Goal: Information Seeking & Learning: Understand process/instructions

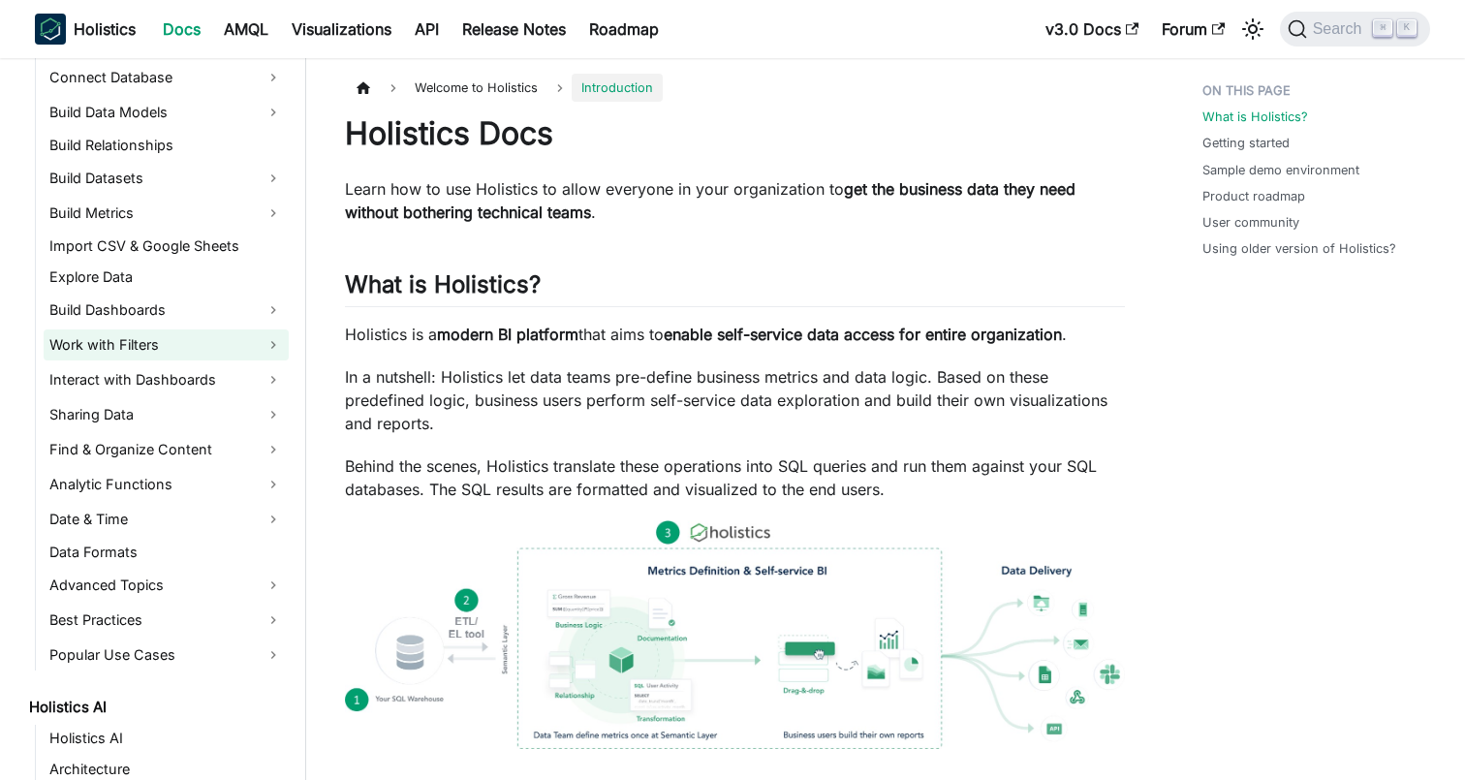
scroll to position [378, 0]
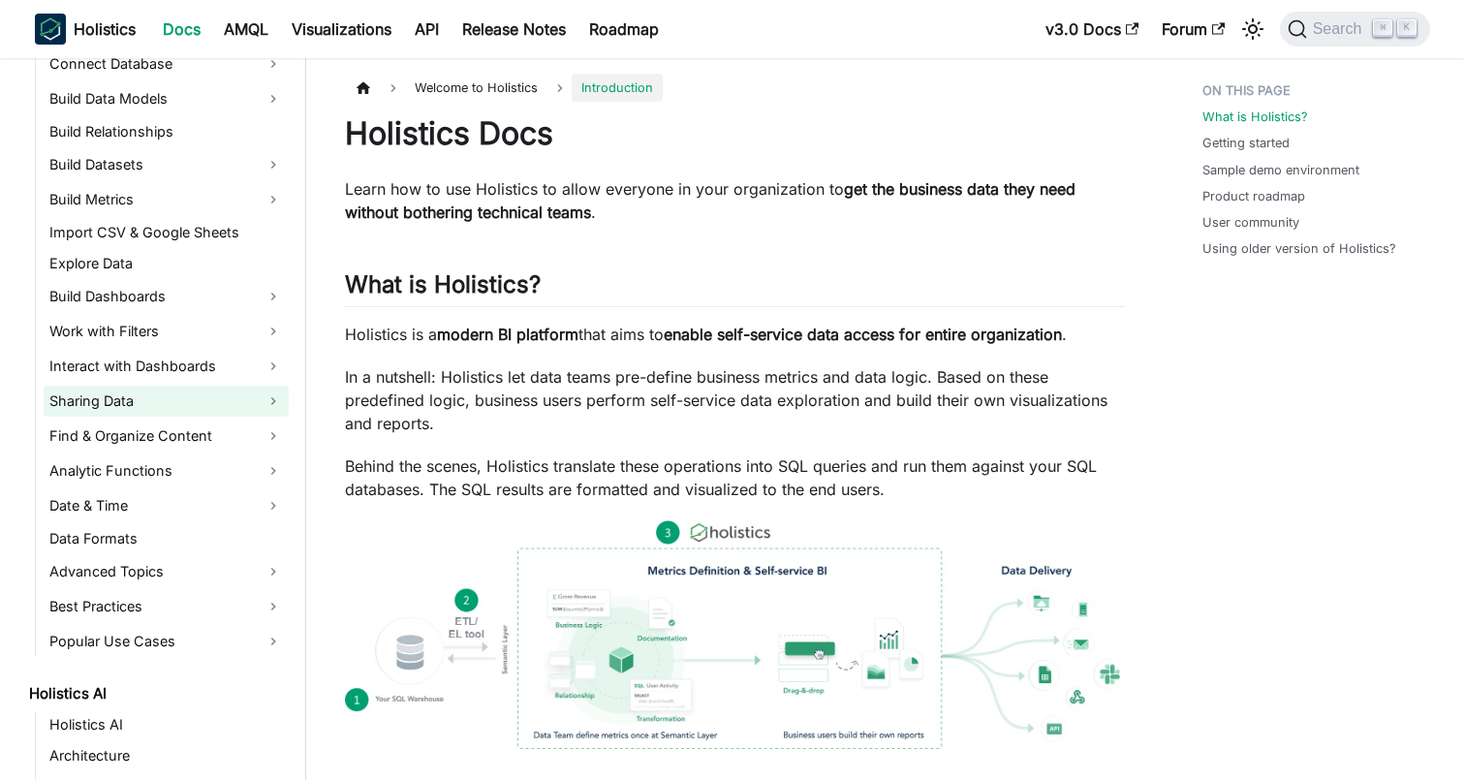
click at [122, 398] on link "Sharing Data" at bounding box center [166, 401] width 245 height 31
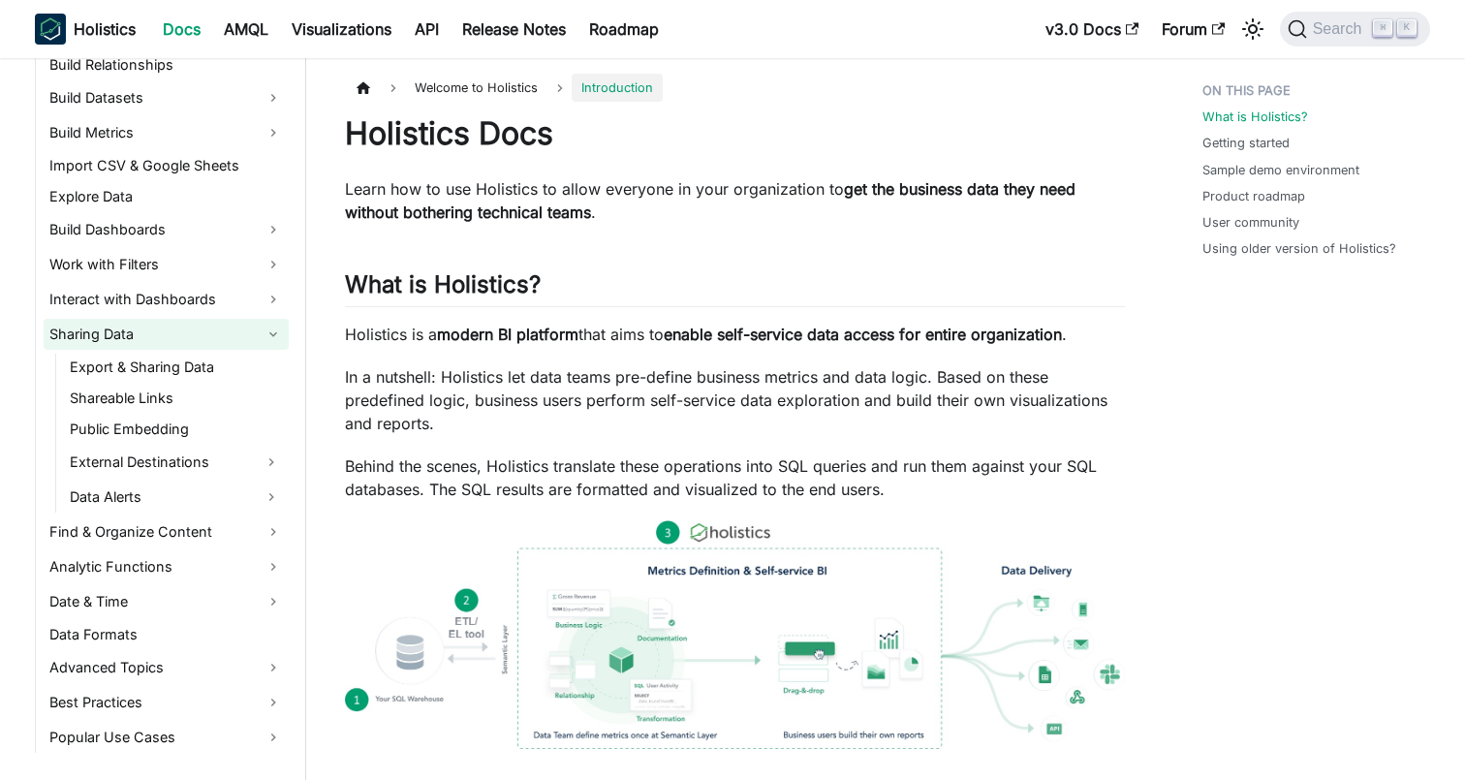
scroll to position [447, 0]
click at [136, 371] on link "Export & Sharing Data" at bounding box center [176, 365] width 225 height 27
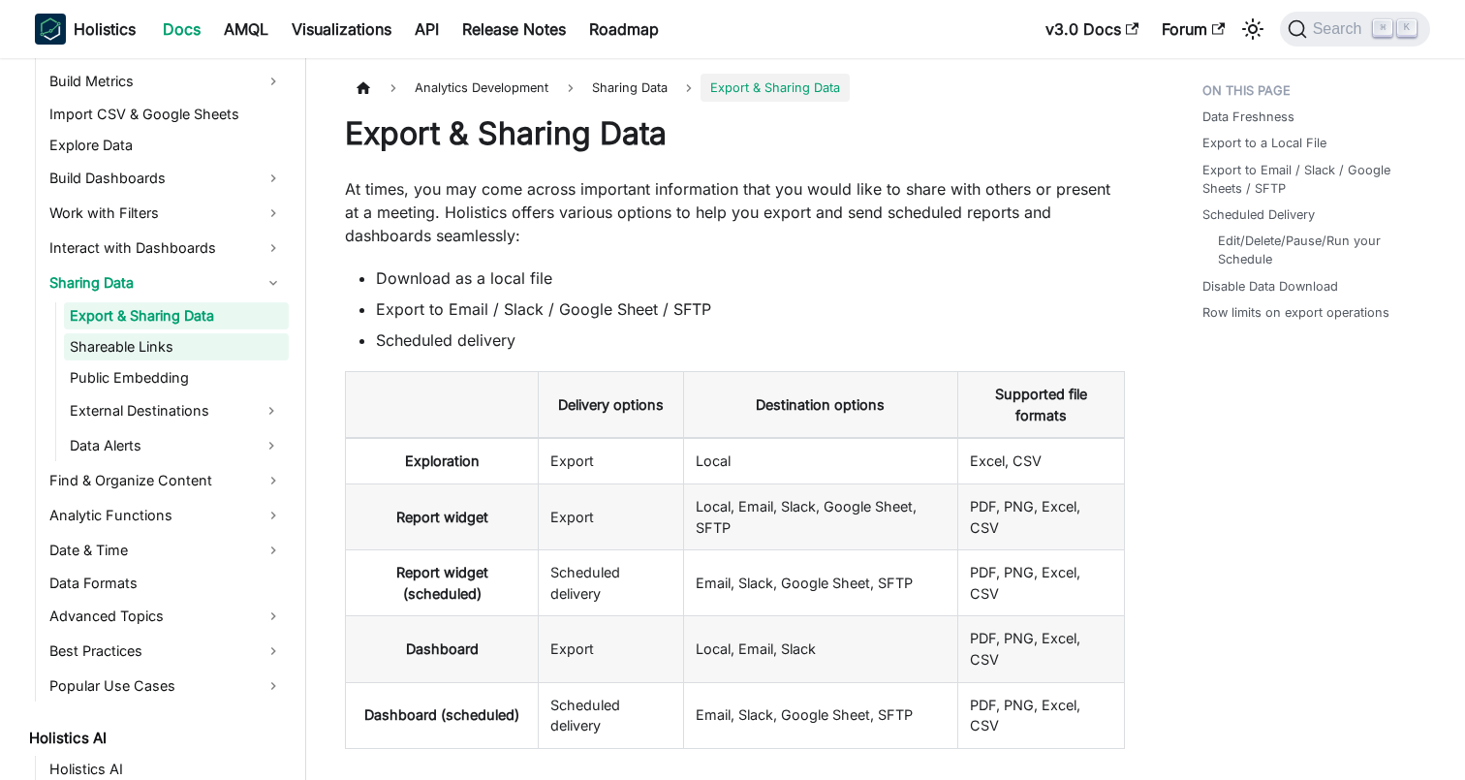
scroll to position [499, 0]
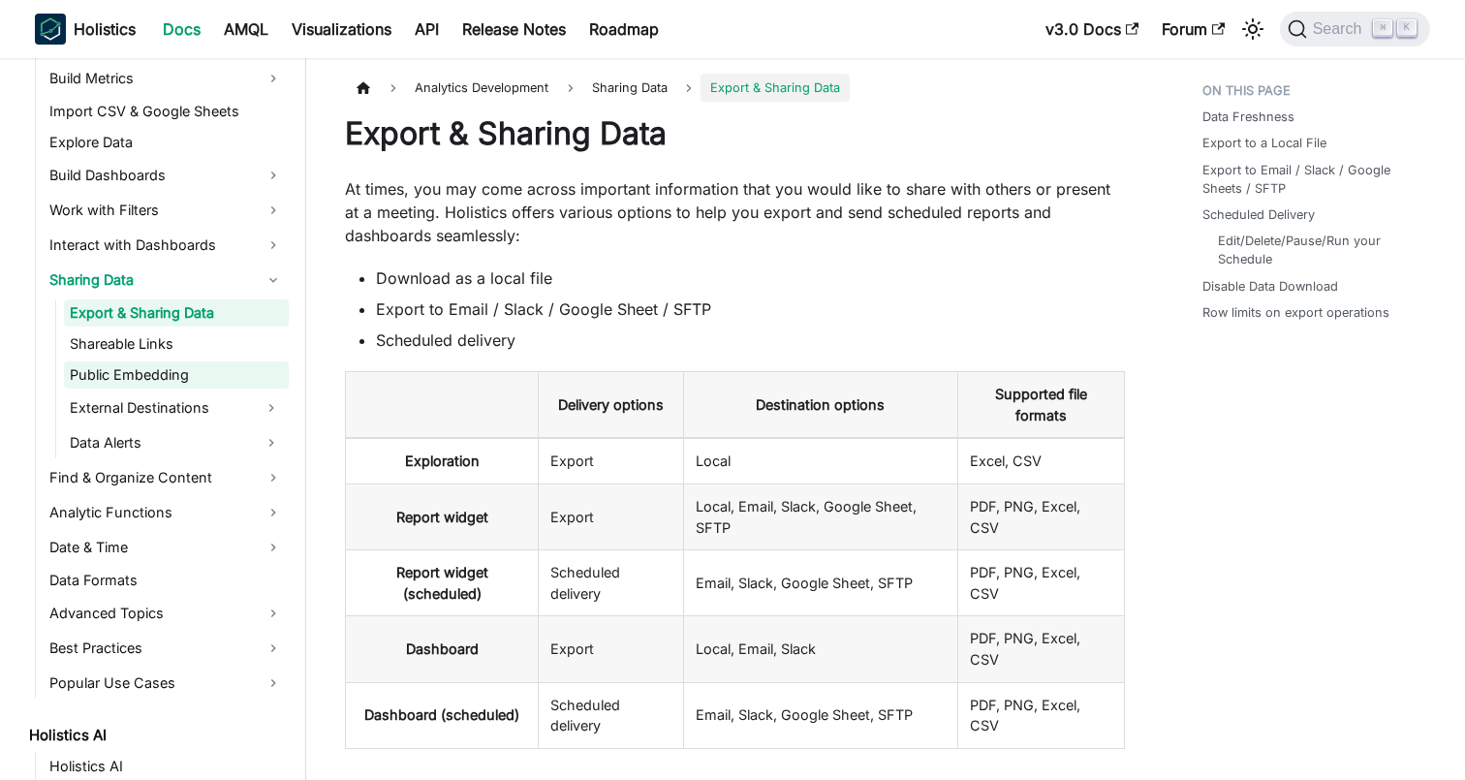
click at [181, 387] on link "Public Embedding" at bounding box center [176, 374] width 225 height 27
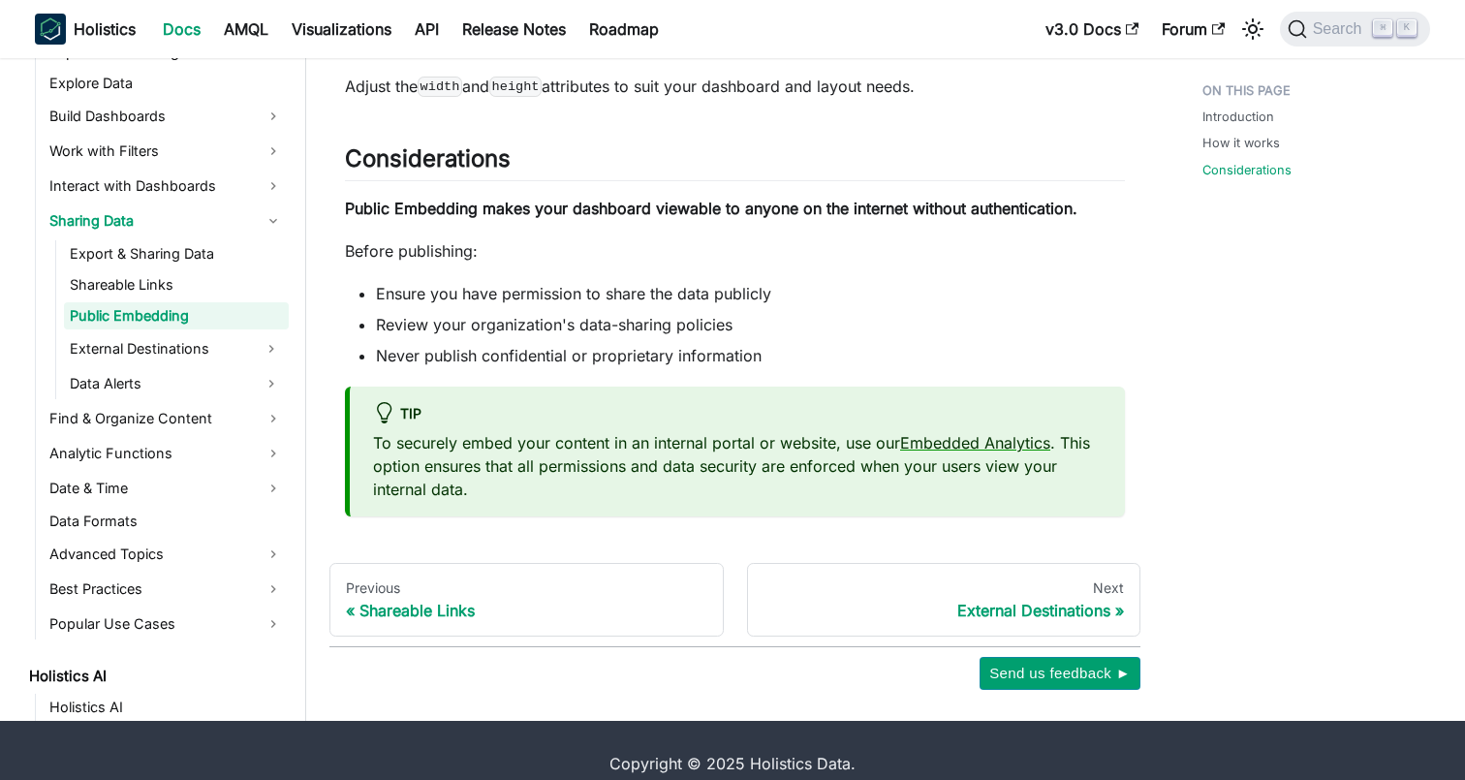
scroll to position [1367, 0]
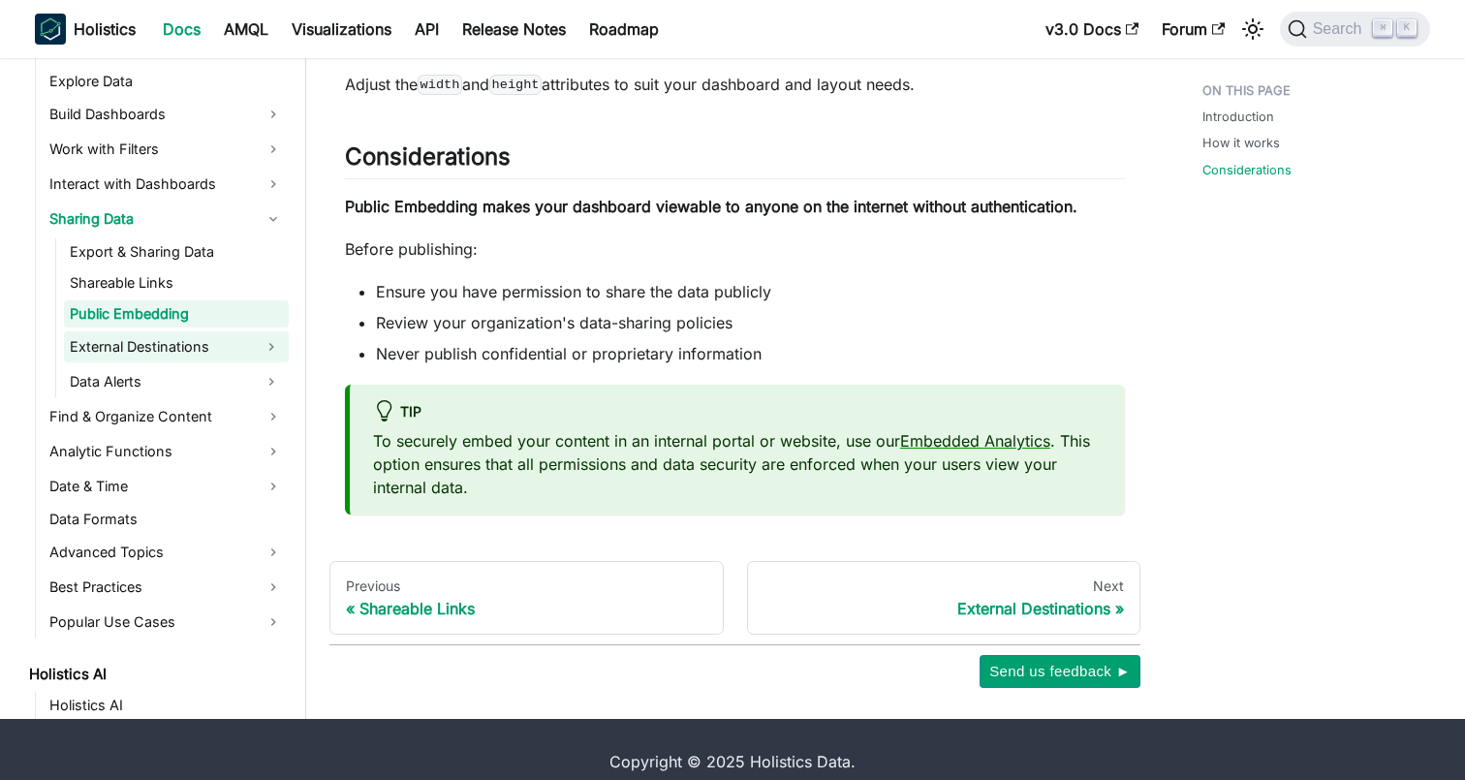
click at [244, 336] on link "External Destinations" at bounding box center [159, 346] width 190 height 31
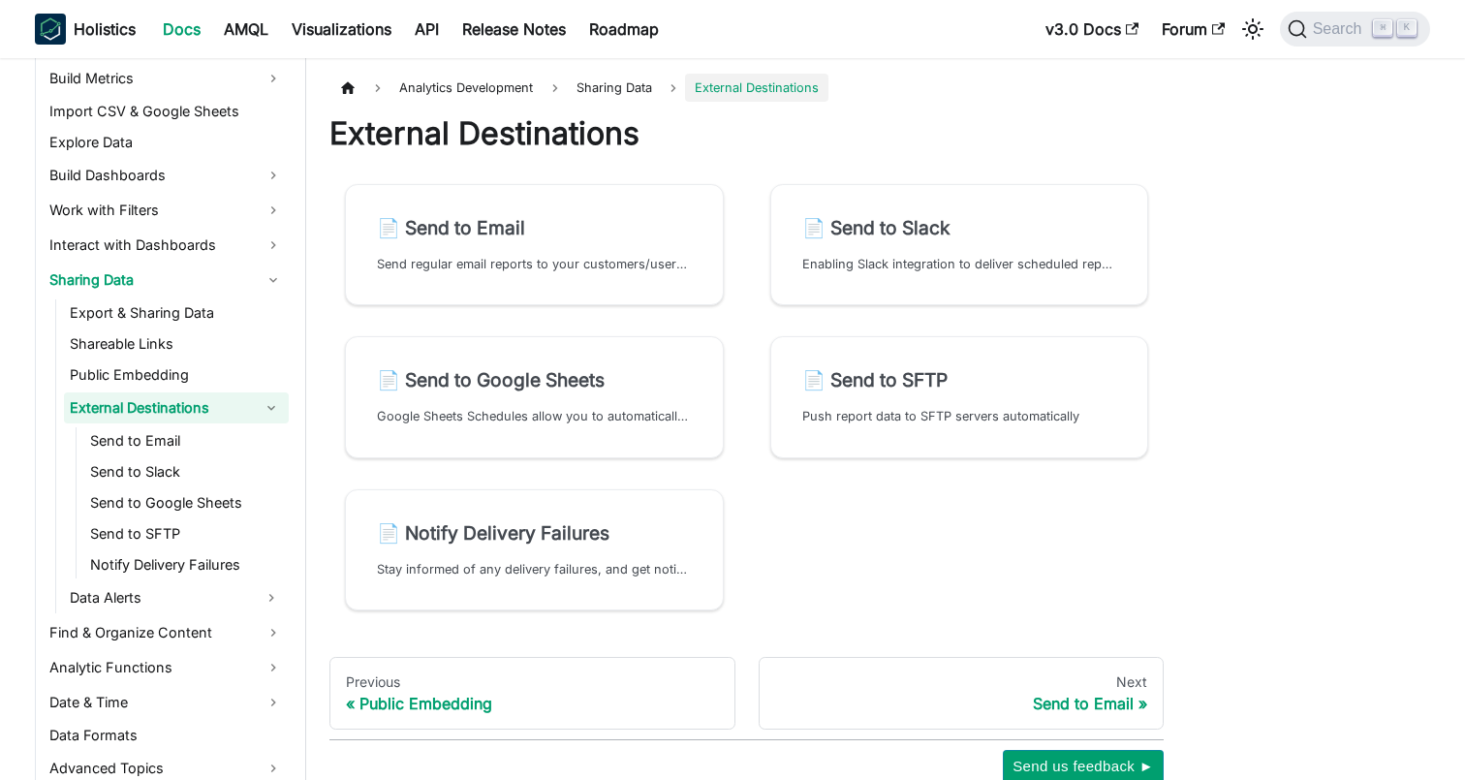
click at [239, 398] on link "External Destinations" at bounding box center [159, 407] width 190 height 31
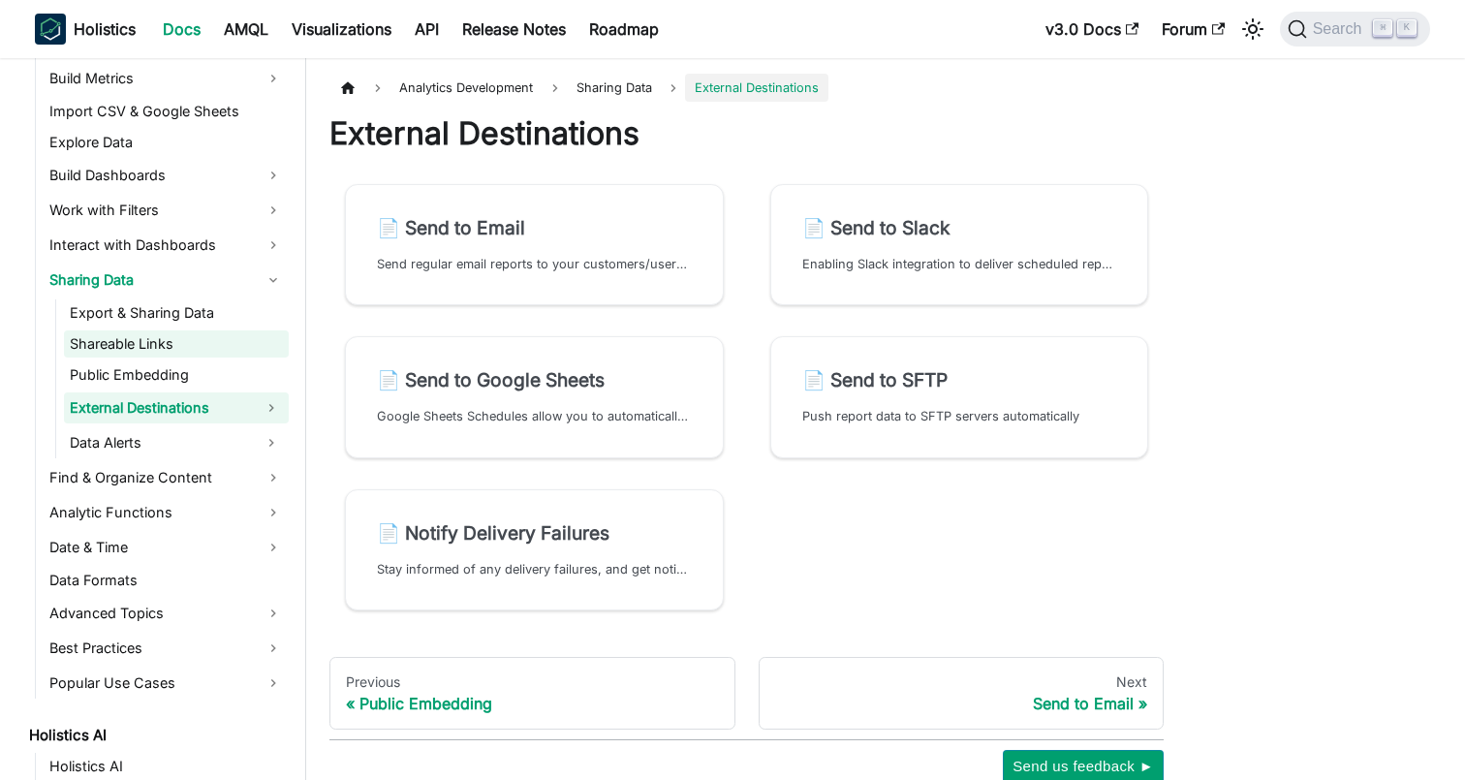
click at [200, 347] on link "Shareable Links" at bounding box center [176, 343] width 225 height 27
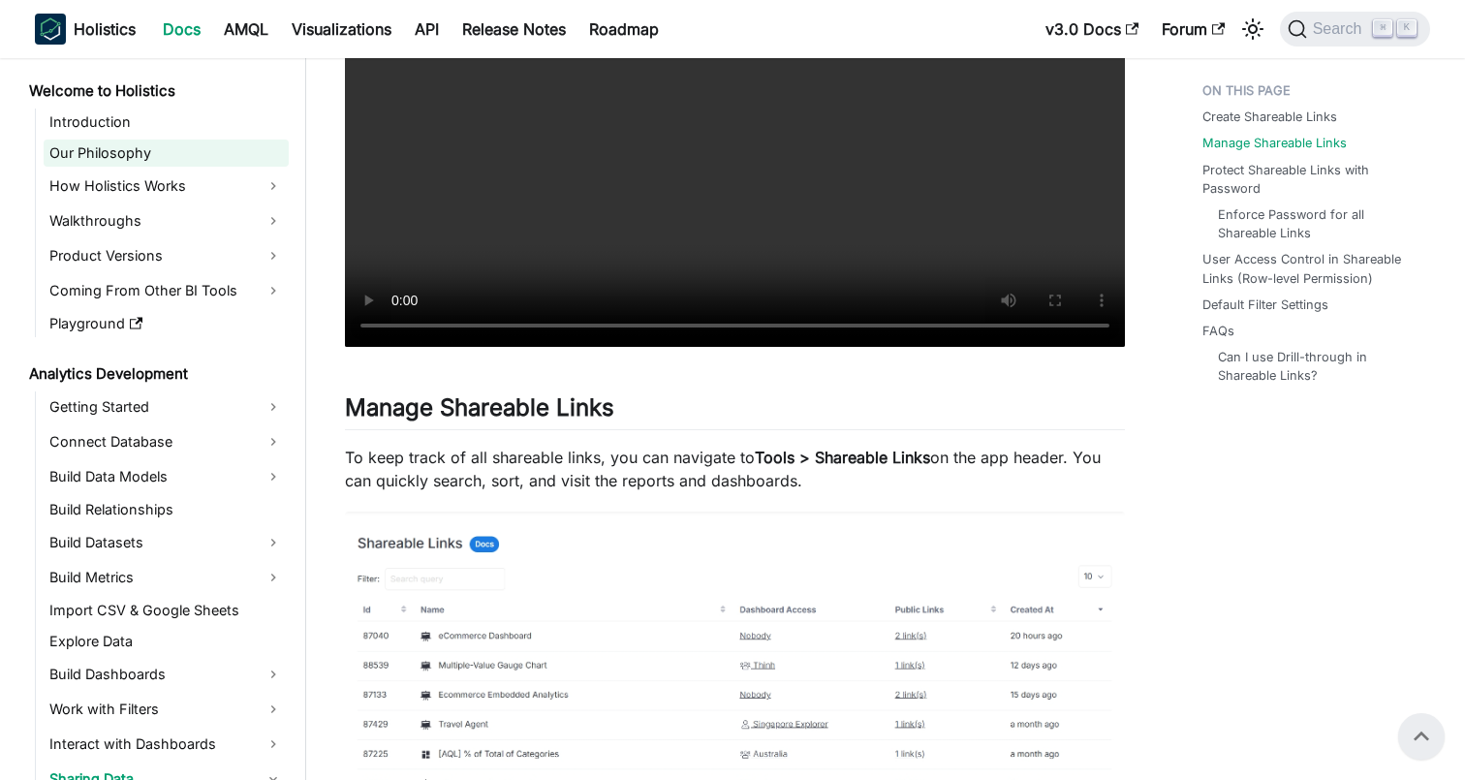
scroll to position [252, 0]
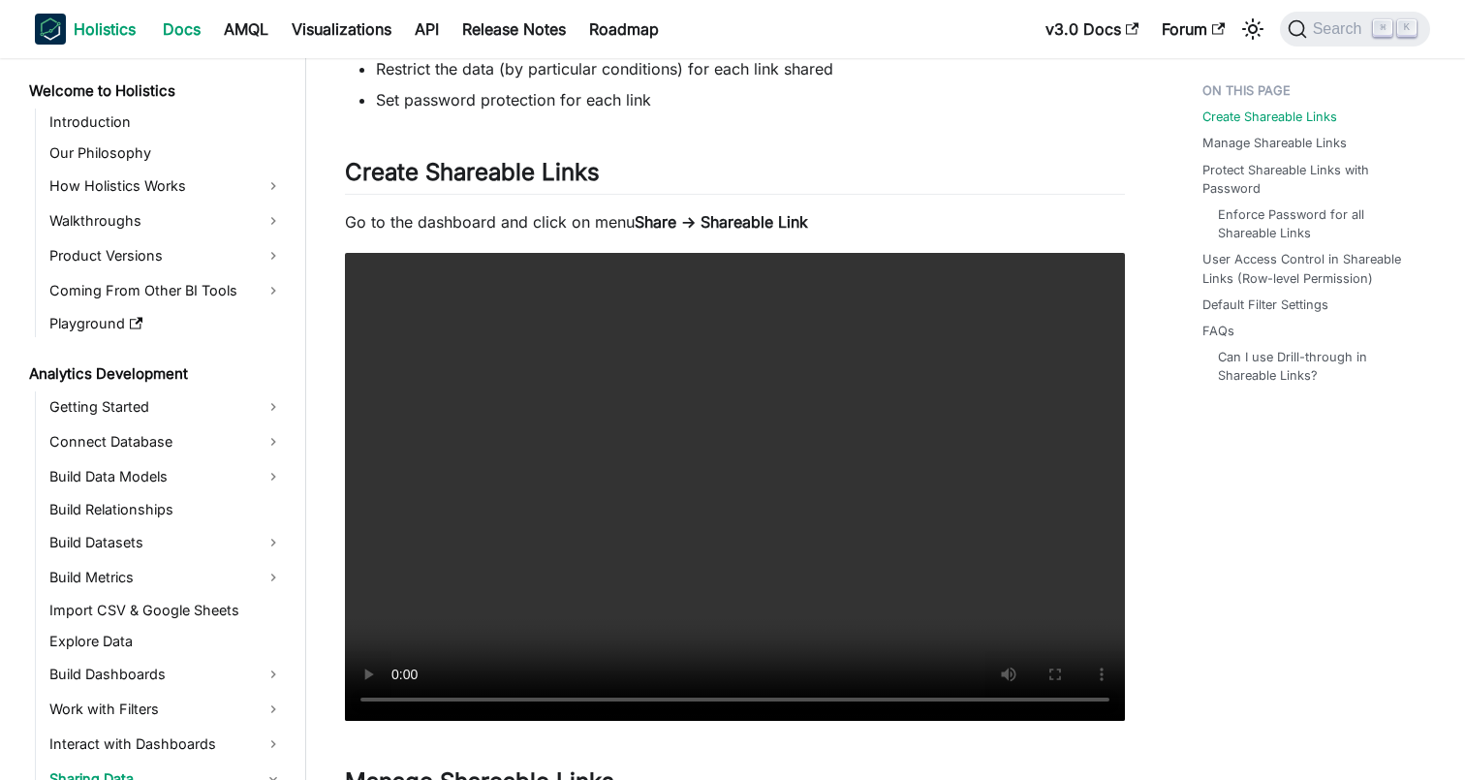
click at [94, 27] on b "Holistics" at bounding box center [105, 28] width 62 height 23
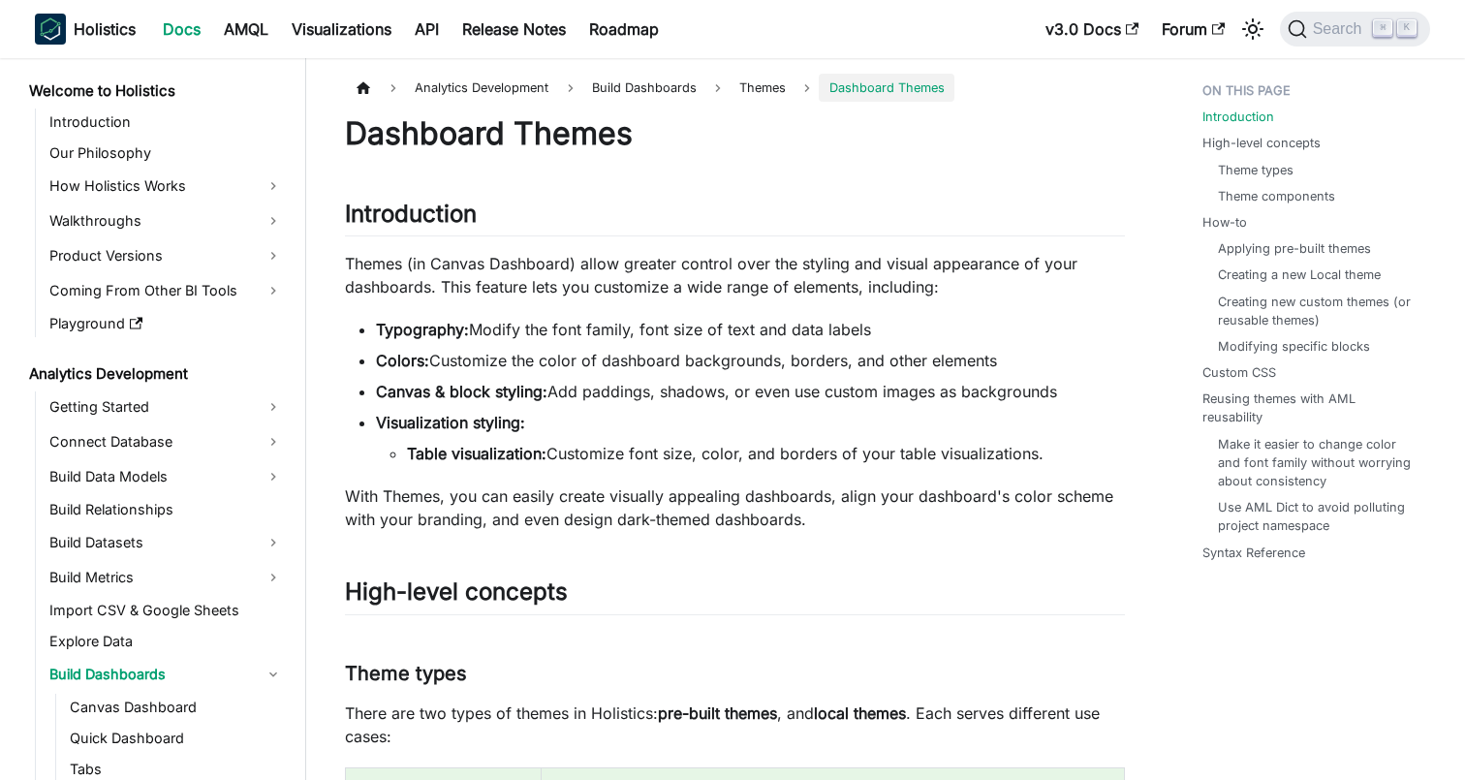
scroll to position [275, 0]
